Goal: Task Accomplishment & Management: Manage account settings

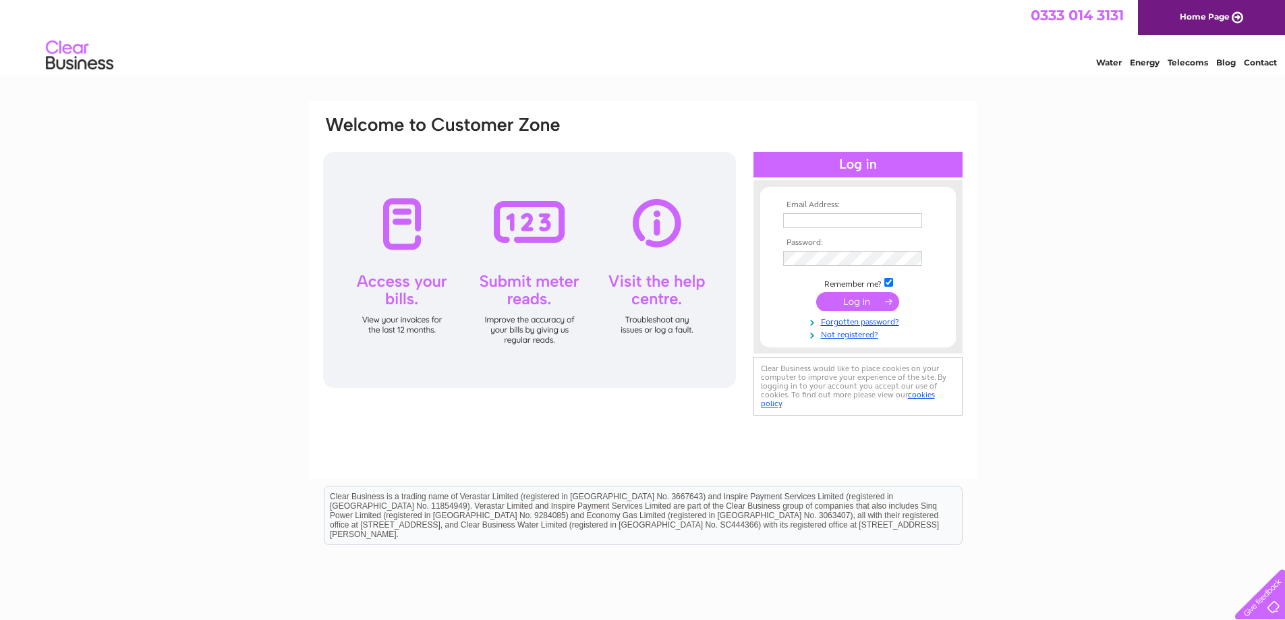
type input "[PERSON_NAME][EMAIL_ADDRESS][PERSON_NAME][DOMAIN_NAME]"
click at [859, 306] on input "submit" at bounding box center [857, 301] width 83 height 19
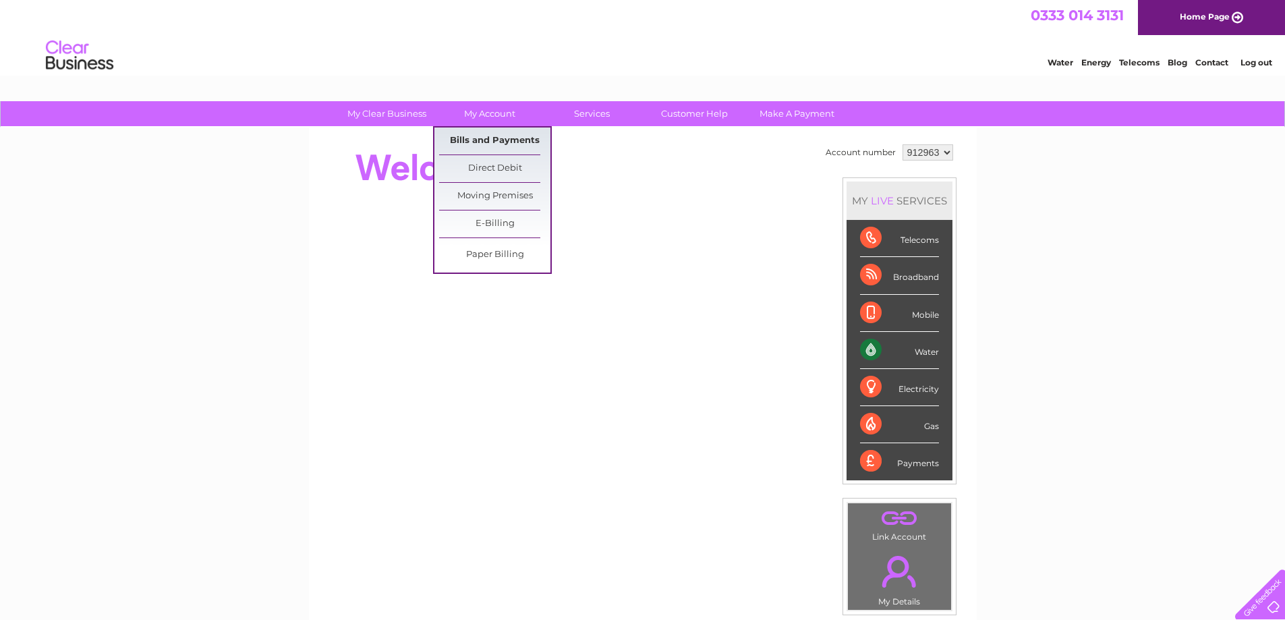
click at [494, 144] on link "Bills and Payments" at bounding box center [494, 140] width 111 height 27
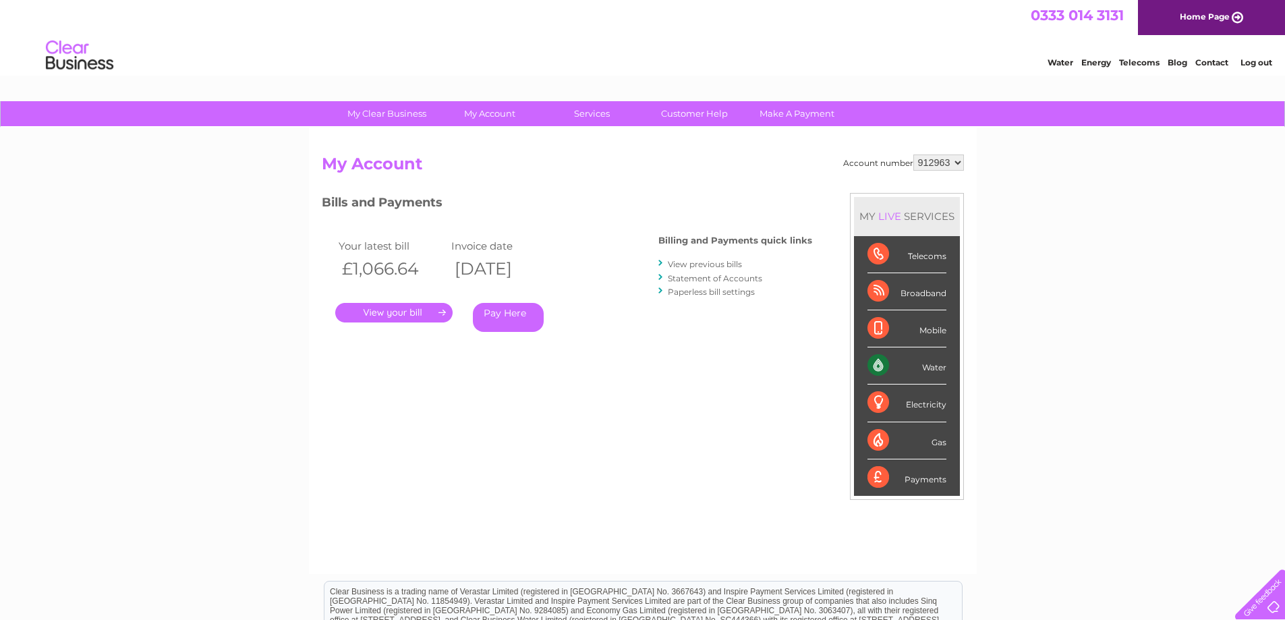
click at [397, 312] on link "." at bounding box center [393, 313] width 117 height 20
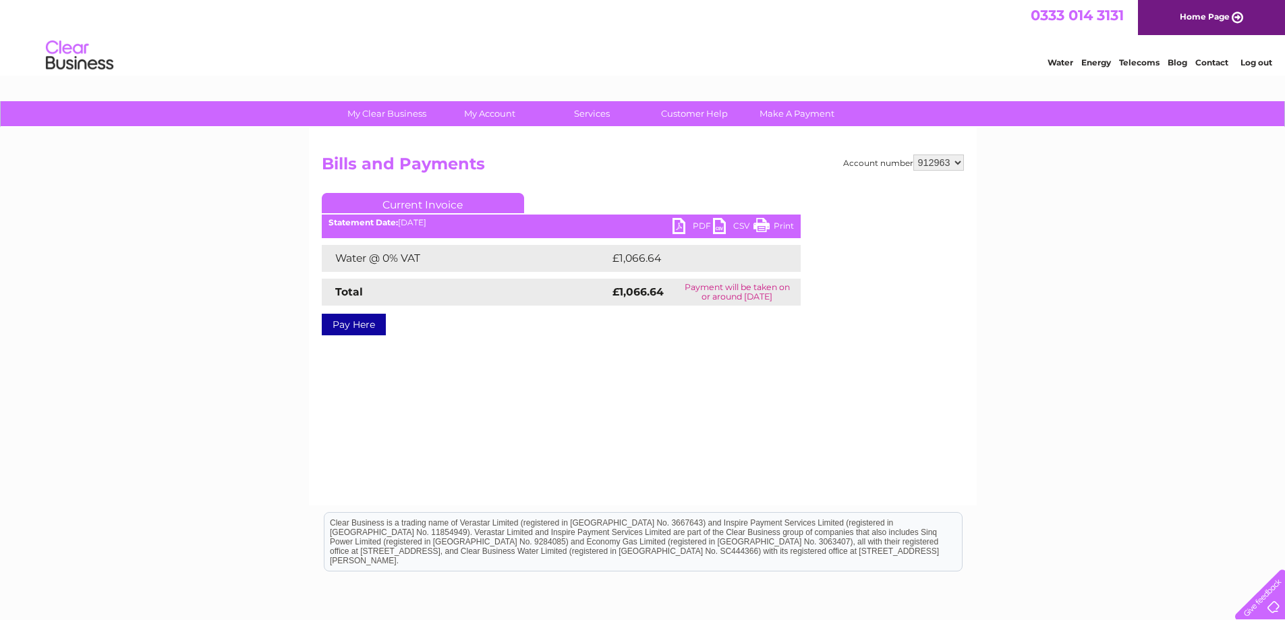
click at [685, 223] on link "PDF" at bounding box center [692, 228] width 40 height 20
